Goal: Task Accomplishment & Management: Manage account settings

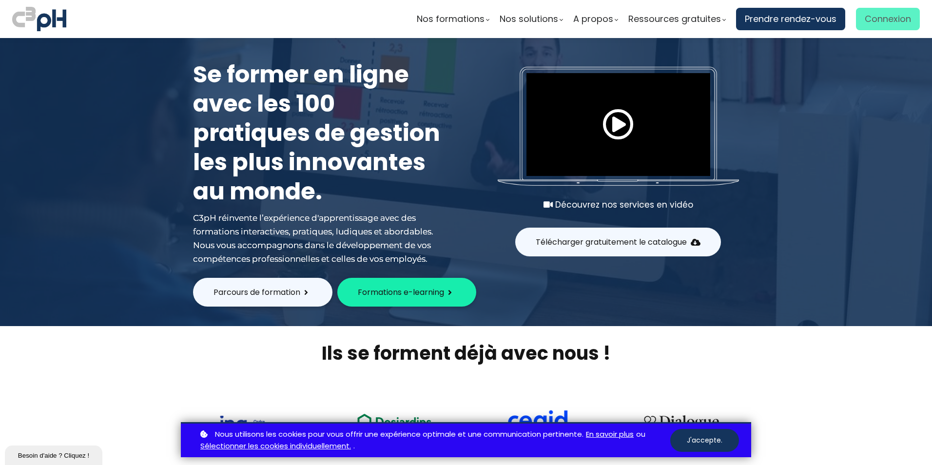
click at [898, 18] on span "Connexion" at bounding box center [888, 19] width 46 height 15
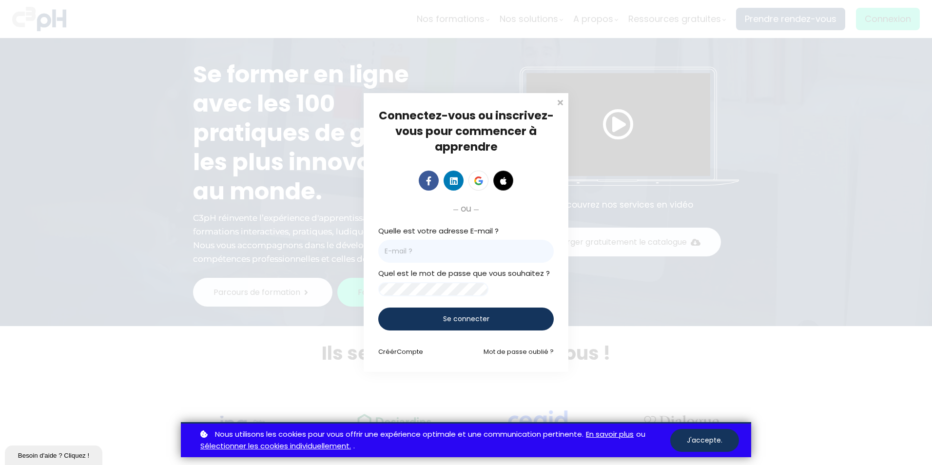
drag, startPoint x: 707, startPoint y: 440, endPoint x: 703, endPoint y: 432, distance: 9.4
click at [707, 439] on button "J'accepte." at bounding box center [705, 440] width 69 height 23
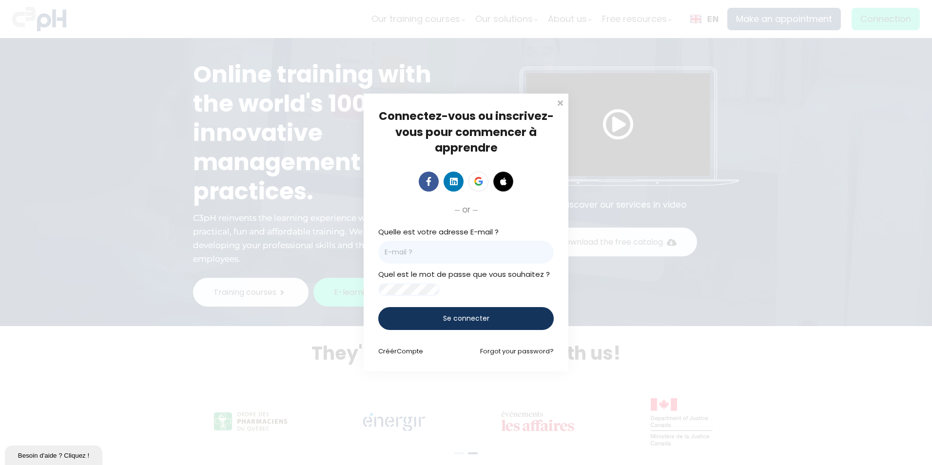
click at [391, 254] on input "email" at bounding box center [466, 252] width 176 height 23
type input "[PERSON_NAME][EMAIL_ADDRESS][DOMAIN_NAME]"
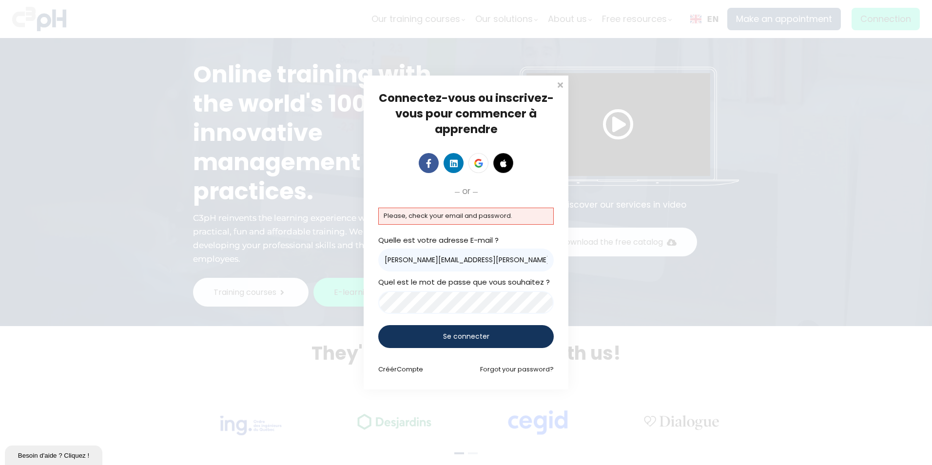
click at [474, 335] on span "Se connecter" at bounding box center [466, 337] width 46 height 10
click at [561, 84] on span at bounding box center [560, 84] width 10 height 10
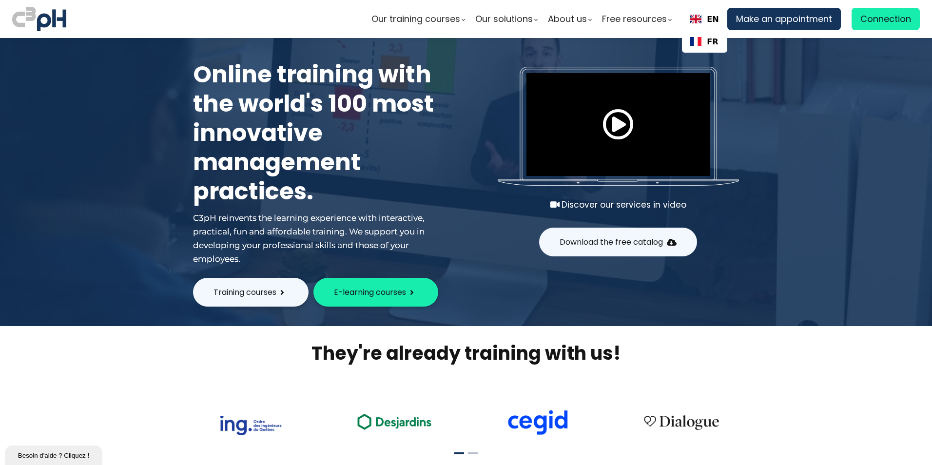
click at [705, 18] on link "EN" at bounding box center [705, 19] width 29 height 9
click at [699, 45] on link "FR" at bounding box center [705, 41] width 28 height 9
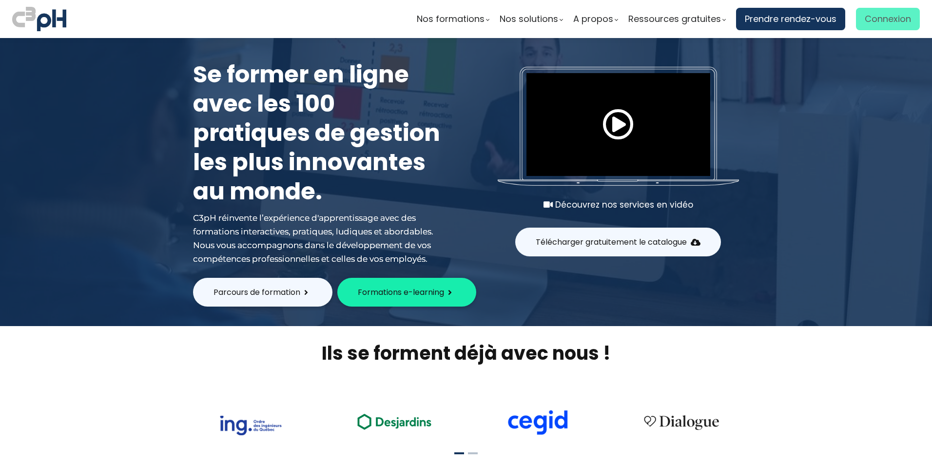
drag, startPoint x: 0, startPoint y: 0, endPoint x: 883, endPoint y: 21, distance: 882.9
click at [883, 21] on span "Connexion" at bounding box center [888, 19] width 46 height 15
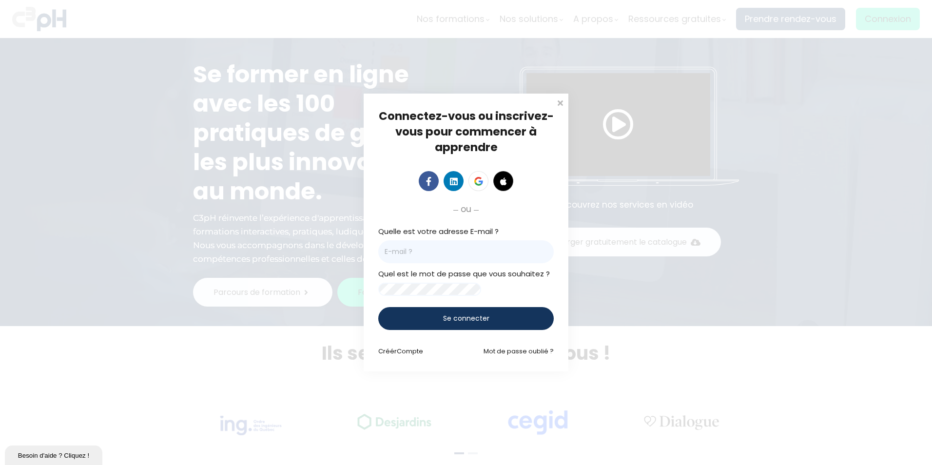
click at [428, 253] on input "email" at bounding box center [466, 251] width 176 height 23
type input "michel.tremblay@et.eurofinsca.com"
click at [507, 356] on link "Mot de passe oublié ?" at bounding box center [519, 351] width 70 height 9
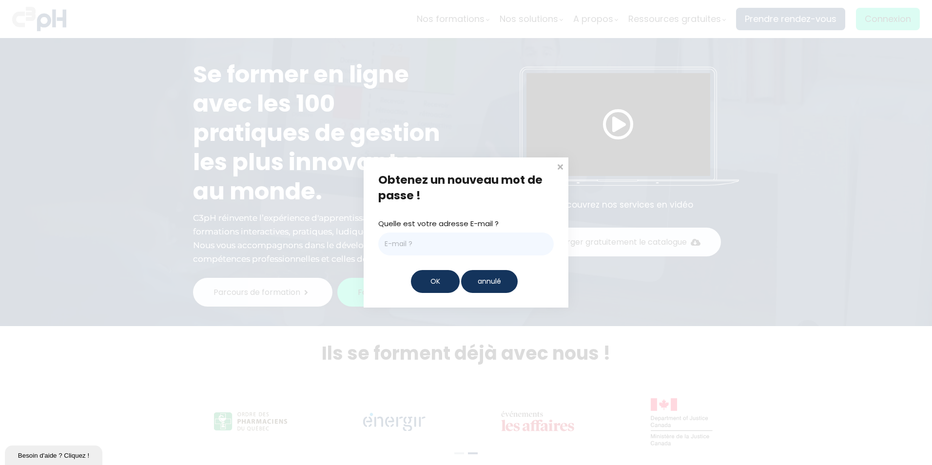
click at [403, 249] on input "email" at bounding box center [466, 244] width 176 height 23
type input "michel.tremblay@et.eurofinsca.com"
click at [442, 283] on div "OK" at bounding box center [435, 281] width 49 height 23
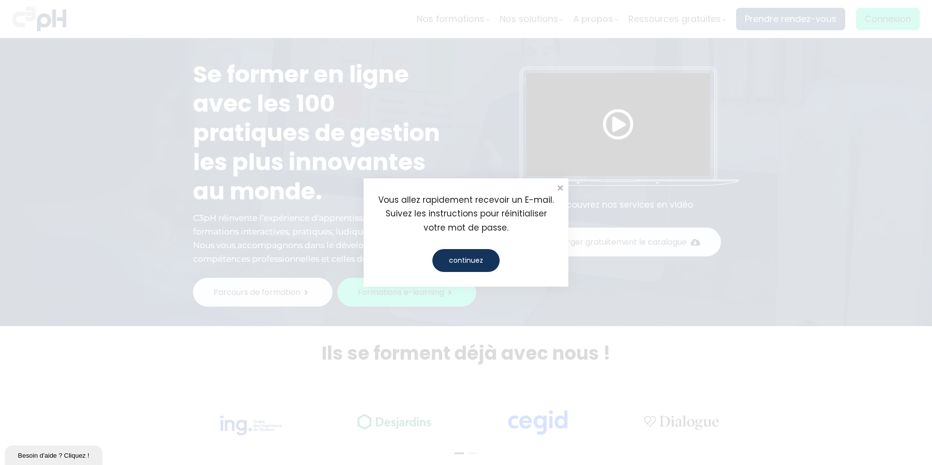
click at [467, 262] on div "continuez" at bounding box center [466, 260] width 67 height 23
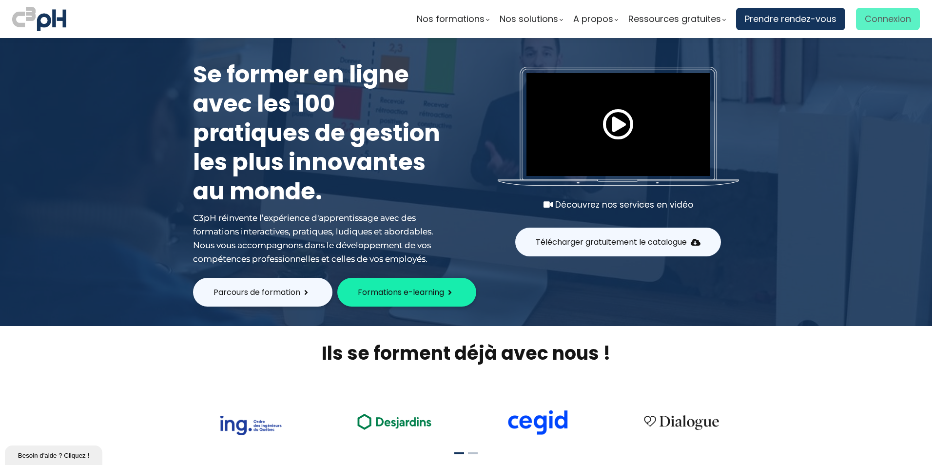
click at [871, 18] on span "Connexion" at bounding box center [888, 19] width 46 height 15
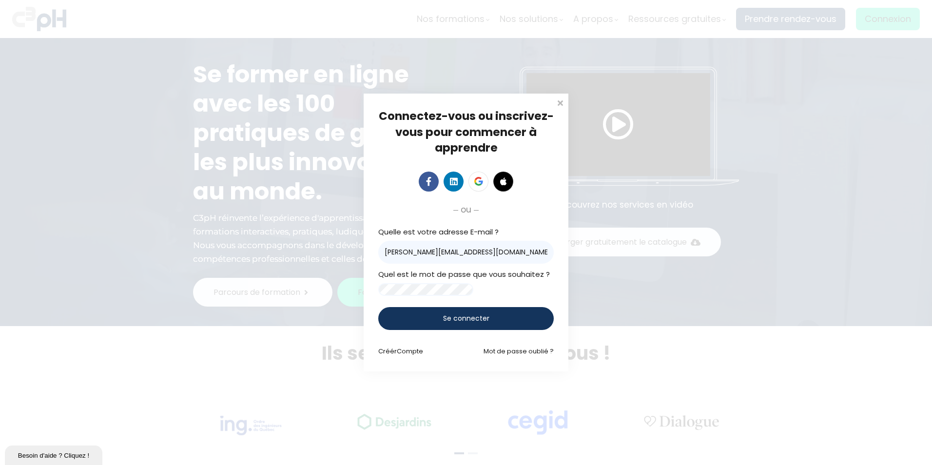
click at [465, 324] on span "Se connecter" at bounding box center [466, 319] width 46 height 10
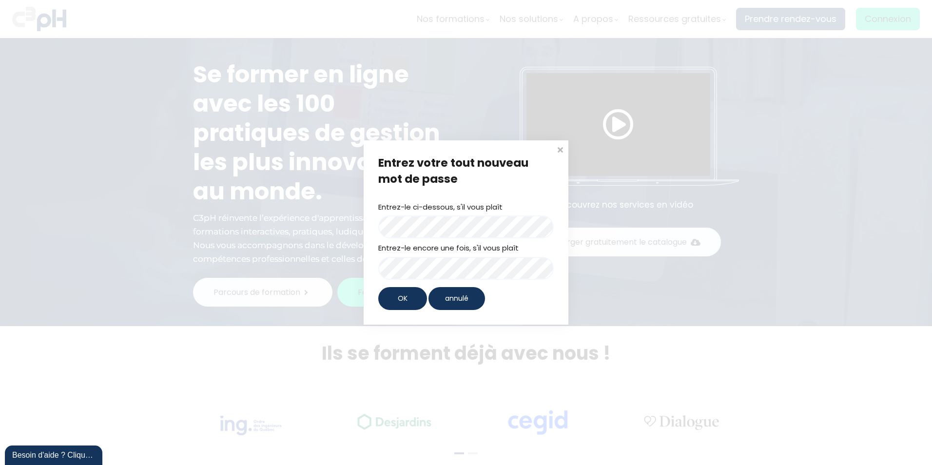
click at [395, 298] on div "OK" at bounding box center [402, 298] width 49 height 23
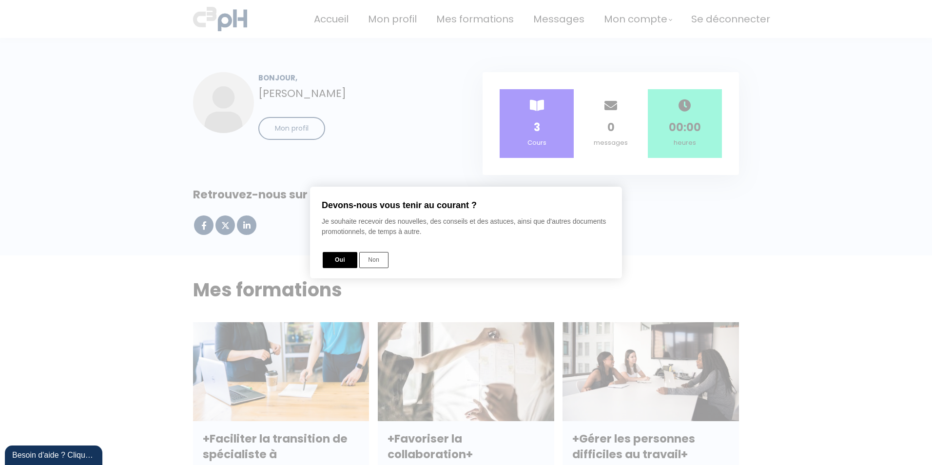
click at [387, 149] on div at bounding box center [466, 232] width 932 height 563
click at [378, 260] on button "Non" at bounding box center [373, 260] width 29 height 16
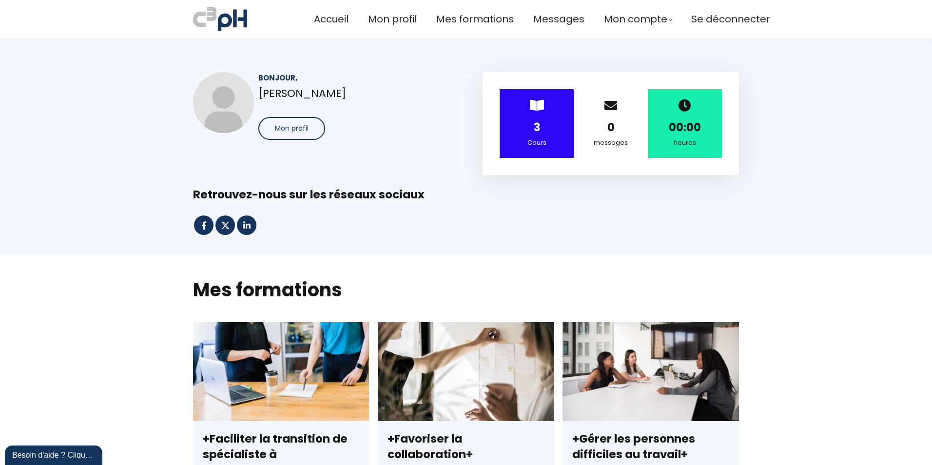
click at [545, 139] on div "Cours" at bounding box center [537, 143] width 50 height 11
click at [524, 134] on div "3" at bounding box center [537, 127] width 50 height 17
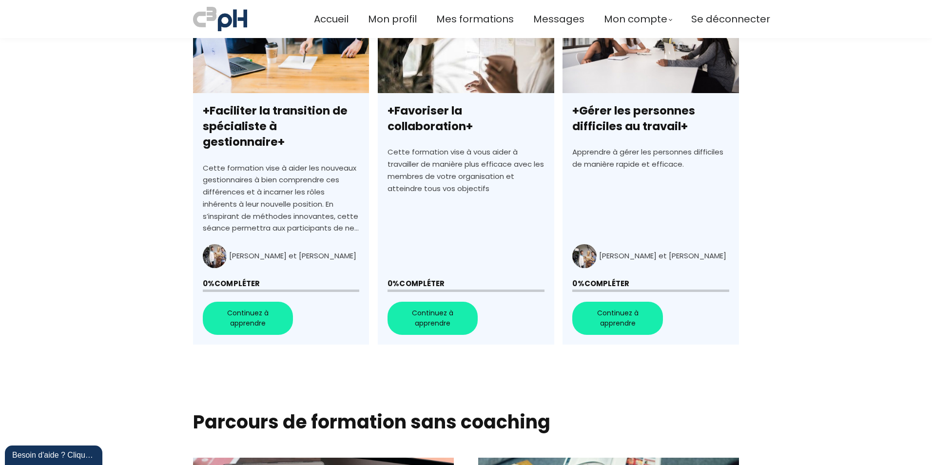
scroll to position [329, 0]
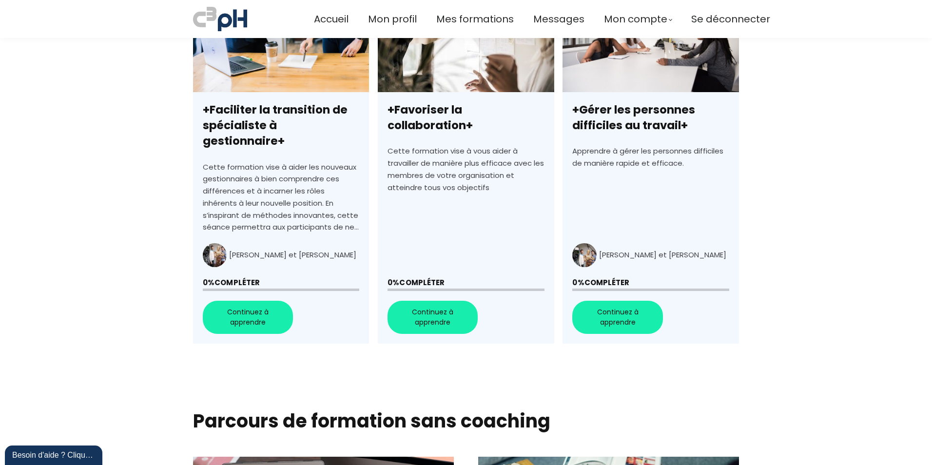
click at [250, 295] on link "+Faciliter la transition de spécialiste à gestionnaire+" at bounding box center [281, 168] width 176 height 351
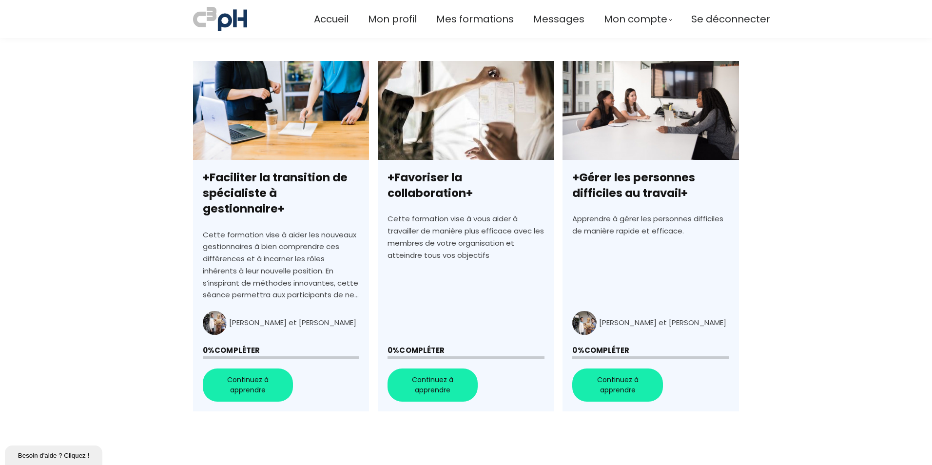
scroll to position [268, 0]
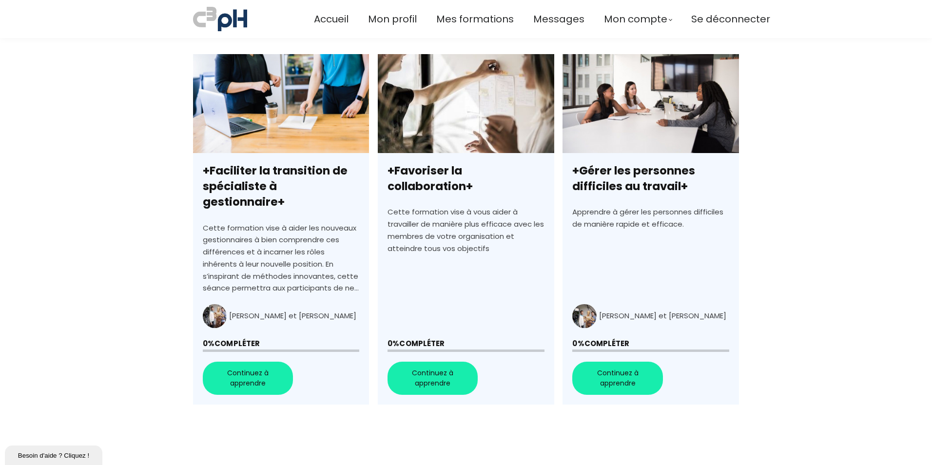
click at [430, 361] on link "+Favoriser la collaboration+" at bounding box center [466, 229] width 176 height 351
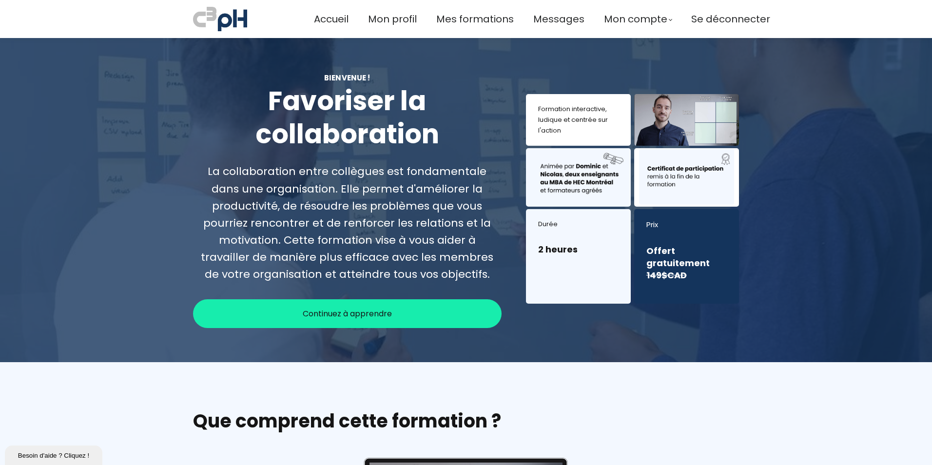
click at [769, 205] on div at bounding box center [466, 200] width 932 height 324
click at [92, 132] on div at bounding box center [466, 200] width 932 height 324
click at [385, 18] on span "Mon profil" at bounding box center [392, 19] width 49 height 16
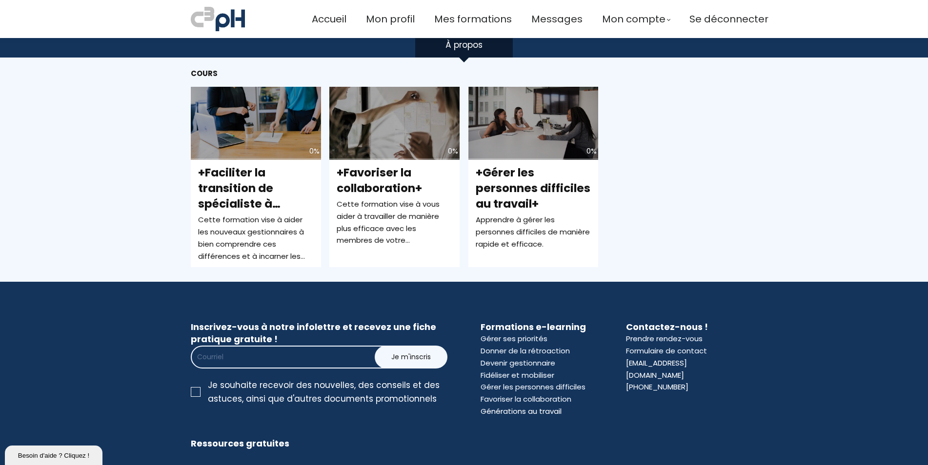
scroll to position [219, 0]
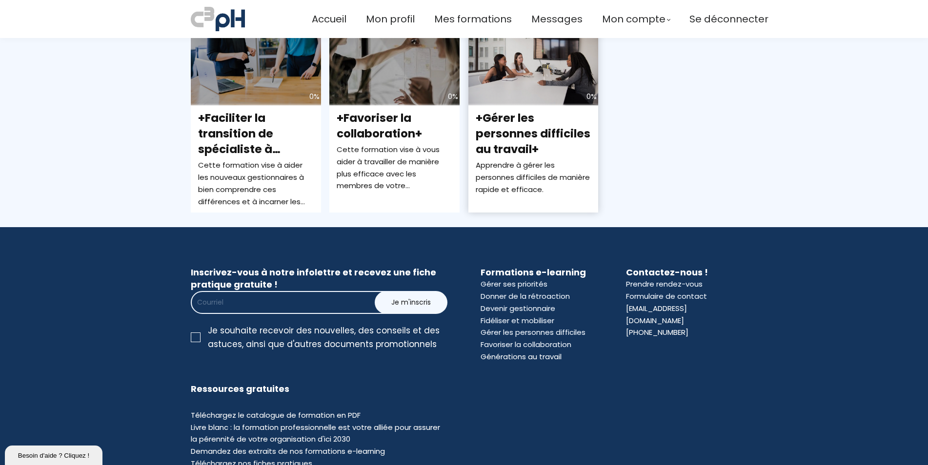
click at [519, 87] on div "0%" at bounding box center [533, 68] width 130 height 73
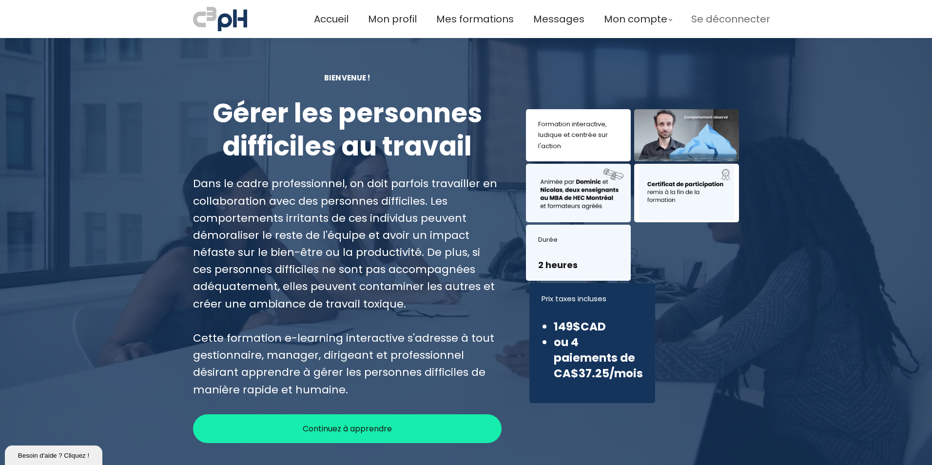
click at [718, 22] on span "Se déconnecter" at bounding box center [731, 19] width 79 height 16
